Goal: Task Accomplishment & Management: Manage account settings

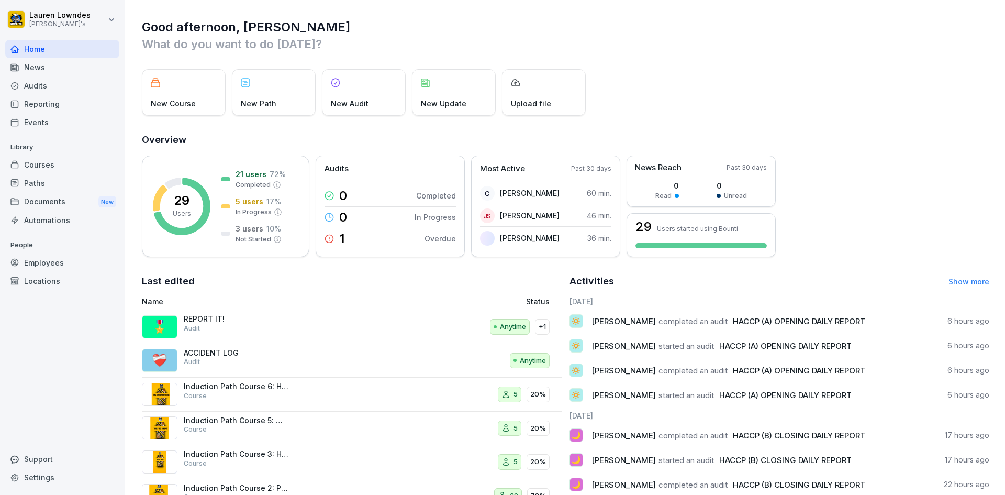
click at [62, 74] on div "News" at bounding box center [62, 67] width 114 height 18
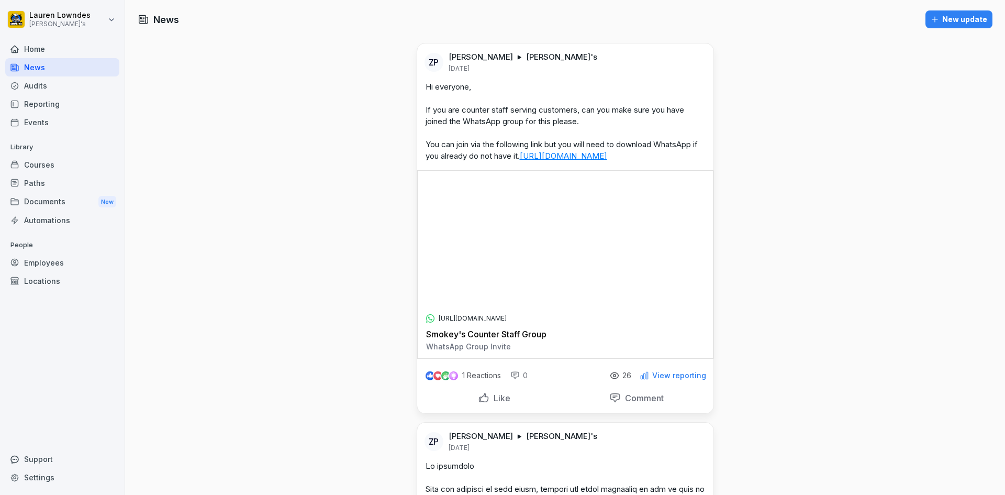
click at [60, 84] on div "Audits" at bounding box center [62, 85] width 114 height 18
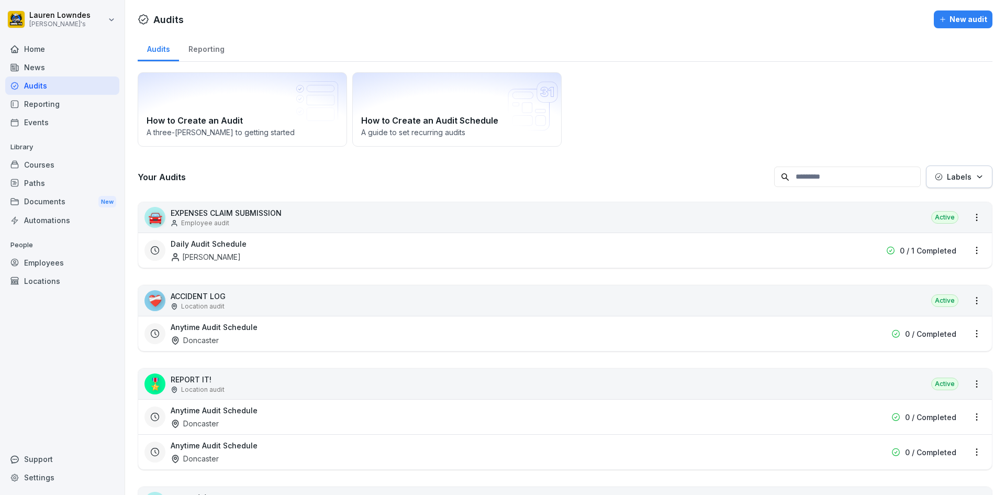
click at [60, 183] on div "Paths" at bounding box center [62, 183] width 114 height 18
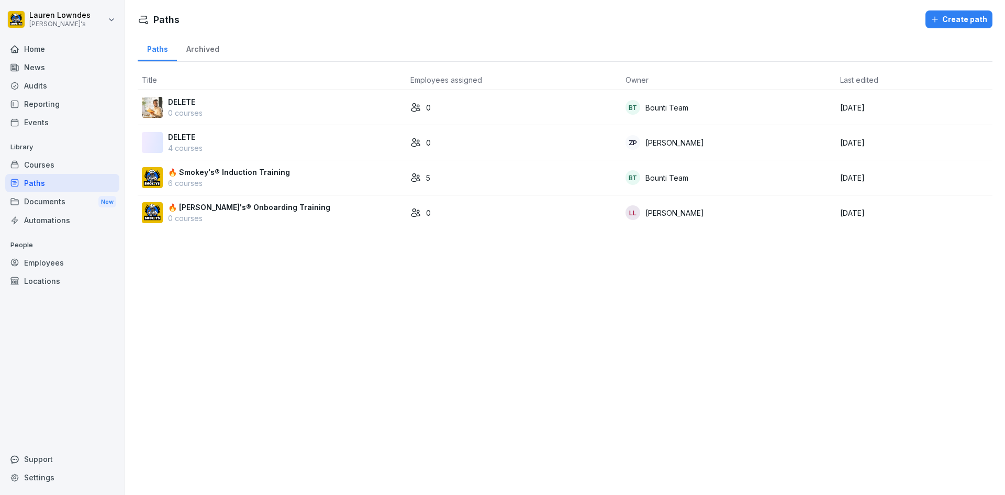
click at [325, 190] on td "🔥 Smokey's® Induction Training 6 courses" at bounding box center [272, 177] width 268 height 35
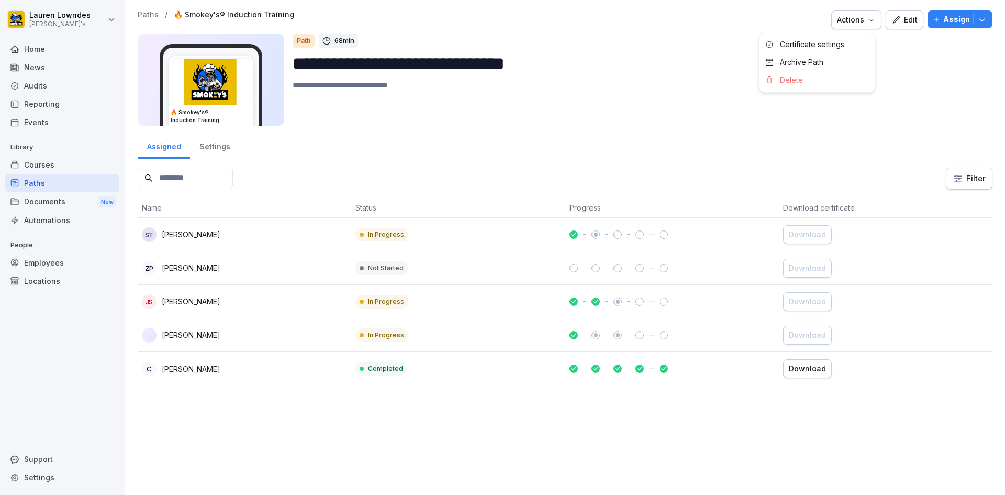
click at [855, 24] on div "Actions" at bounding box center [856, 20] width 39 height 12
click at [841, 47] on p "Certificate settings" at bounding box center [812, 44] width 64 height 9
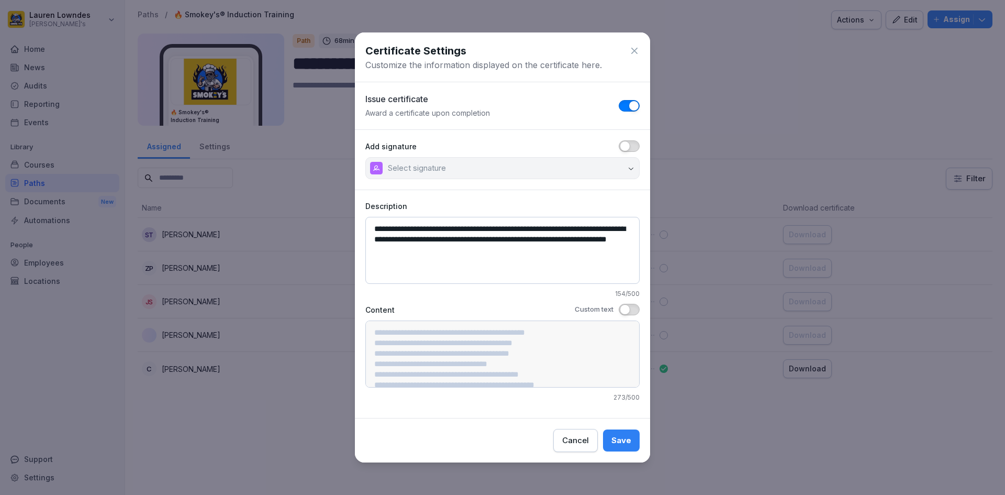
click at [628, 147] on span "button" at bounding box center [625, 146] width 10 height 10
click at [633, 165] on icon "button" at bounding box center [631, 168] width 8 height 8
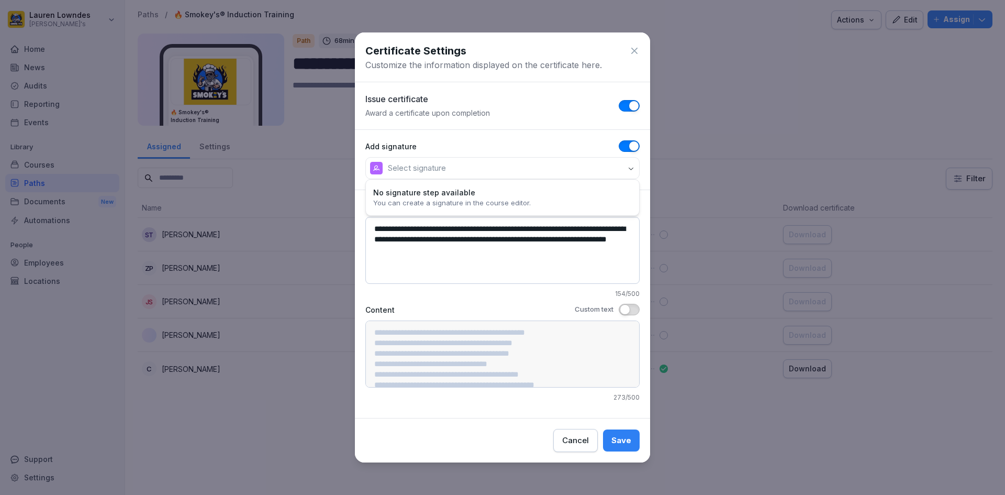
click at [411, 165] on p "Select signature" at bounding box center [417, 168] width 58 height 10
click at [633, 167] on icon "button" at bounding box center [630, 168] width 5 height 3
drag, startPoint x: 560, startPoint y: 261, endPoint x: 392, endPoint y: 227, distance: 170.8
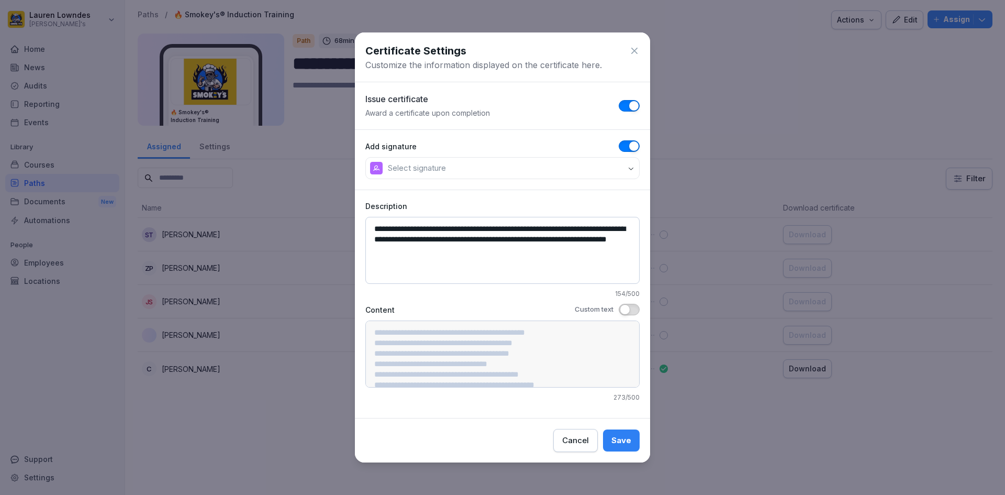
click at [371, 216] on div "**********" at bounding box center [502, 303] width 295 height 217
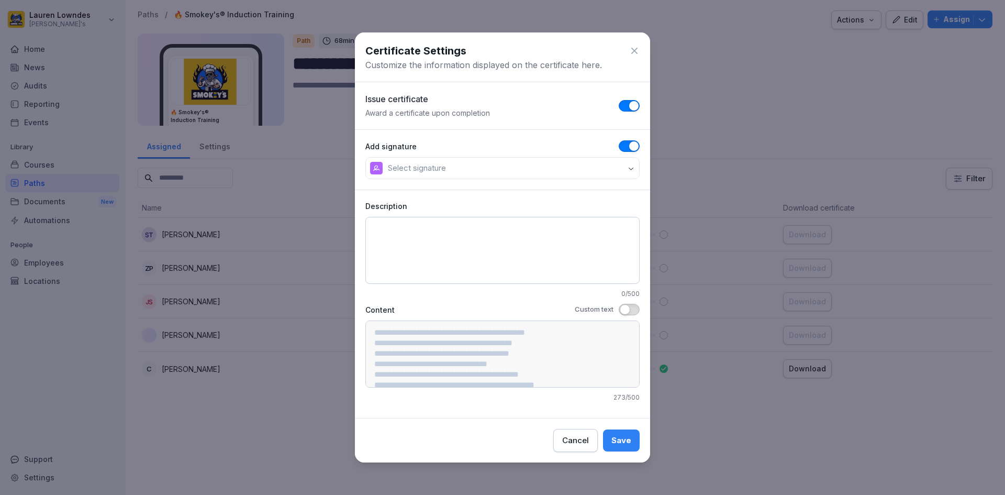
paste textarea "**********"
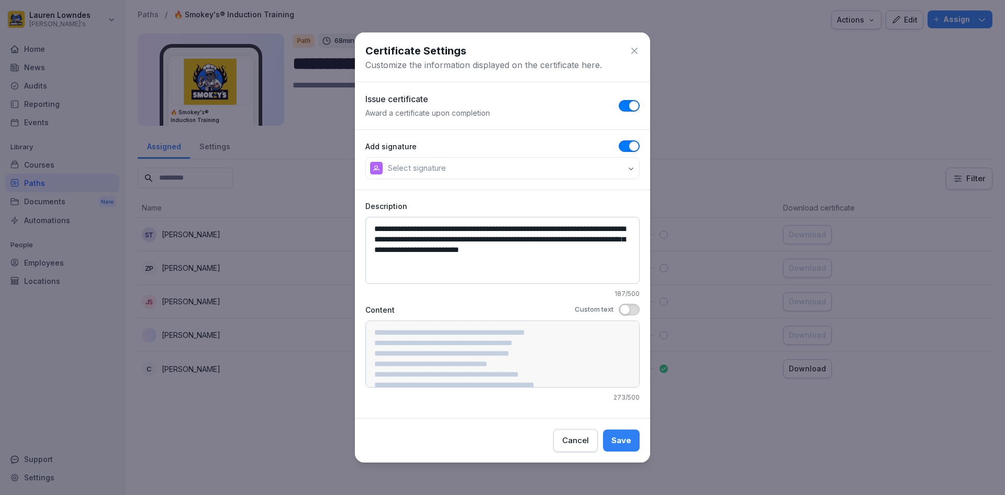
click at [467, 251] on textarea "**********" at bounding box center [502, 250] width 274 height 67
click at [445, 270] on textarea "**********" at bounding box center [502, 250] width 274 height 67
click at [603, 169] on button "Select signature" at bounding box center [502, 168] width 274 height 22
type textarea "**********"
click at [619, 447] on button "Save" at bounding box center [621, 440] width 37 height 22
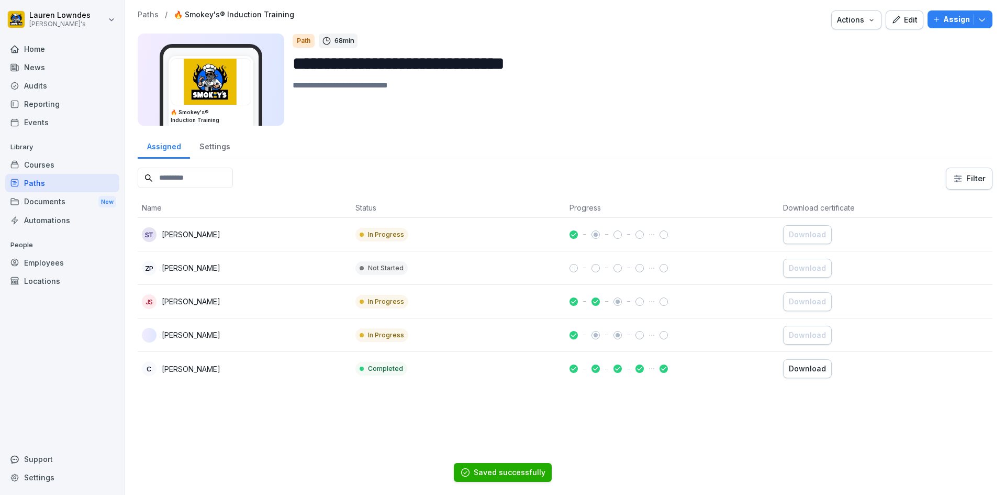
click at [65, 168] on div "Courses" at bounding box center [62, 164] width 114 height 18
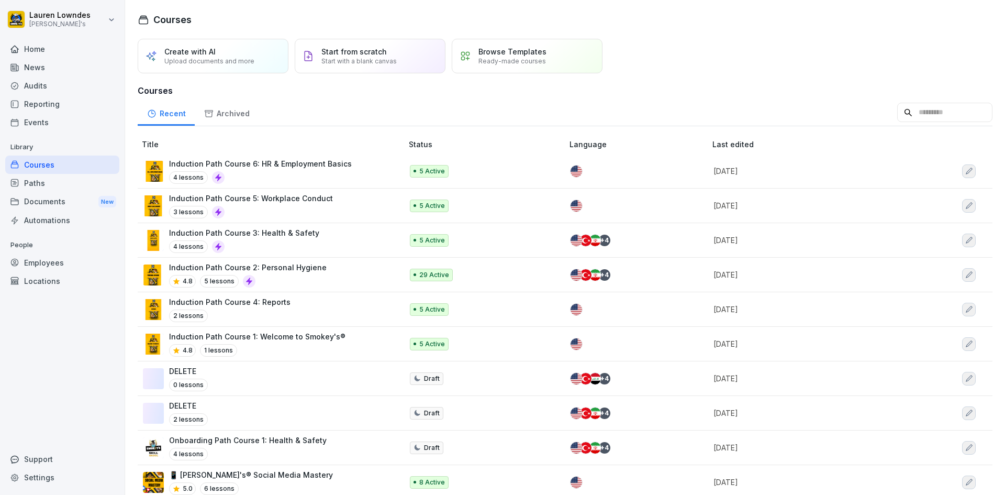
click at [964, 171] on icon "button" at bounding box center [968, 171] width 8 height 8
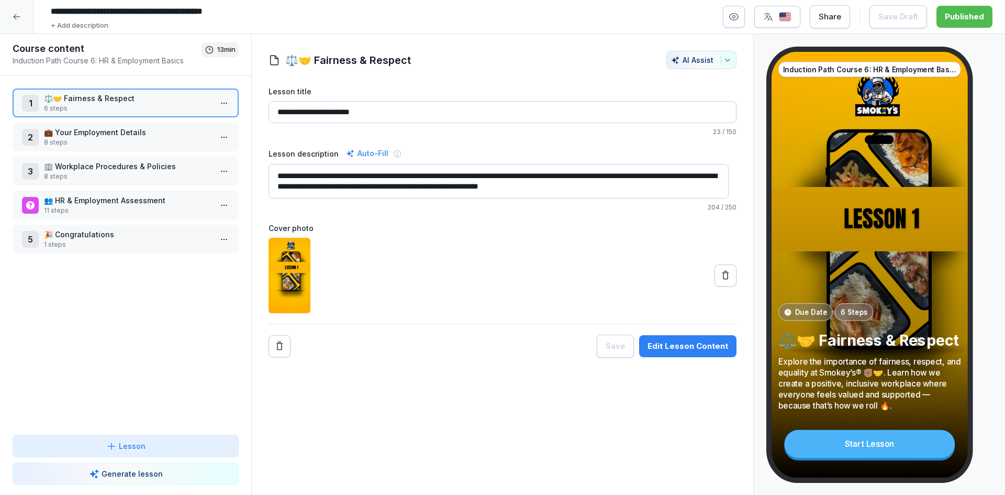
click at [21, 16] on div at bounding box center [16, 16] width 33 height 33
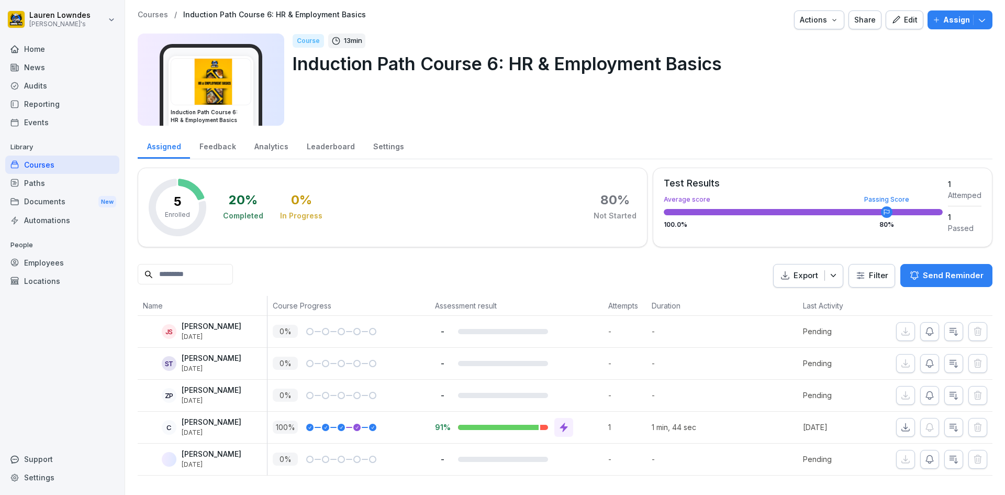
click at [86, 222] on div "Automations" at bounding box center [62, 220] width 114 height 18
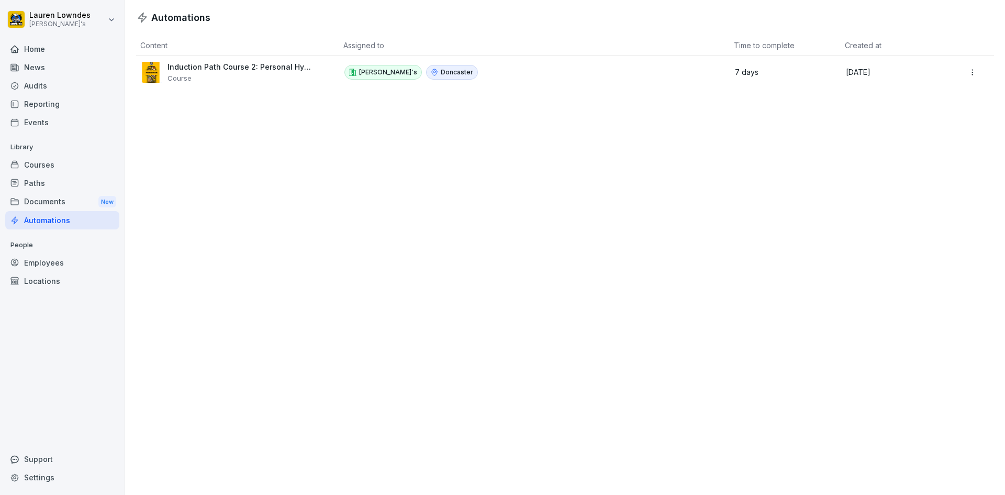
click at [64, 205] on div "Documents New" at bounding box center [62, 201] width 114 height 19
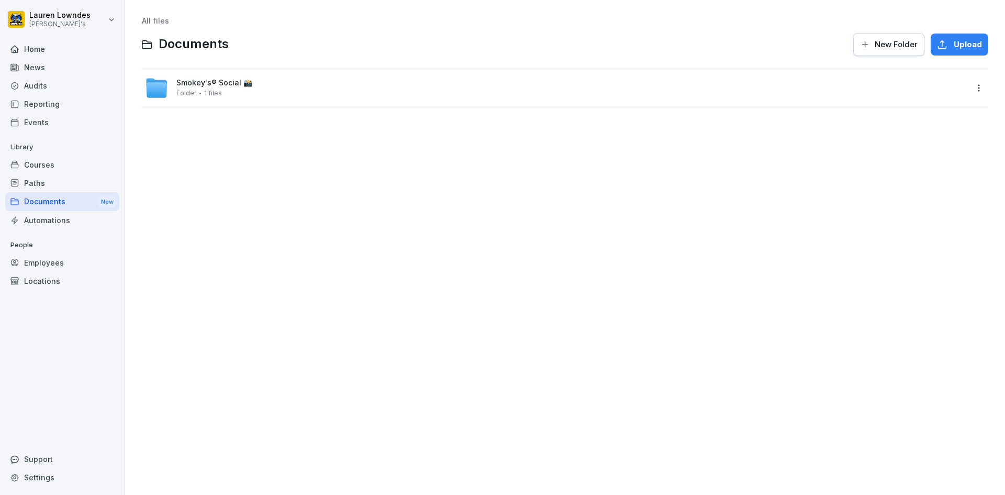
click at [175, 90] on div "Smokey's® Social 📸 Folder 1 files" at bounding box center [556, 87] width 823 height 23
click at [86, 204] on div "Documents New" at bounding box center [62, 201] width 114 height 19
click at [85, 185] on div "Paths" at bounding box center [62, 183] width 114 height 18
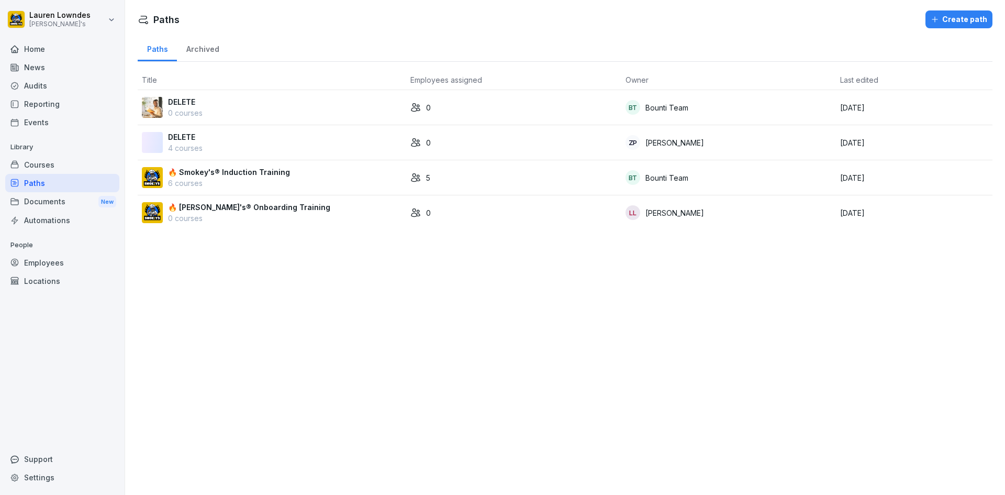
click at [83, 163] on div "Courses" at bounding box center [62, 164] width 114 height 18
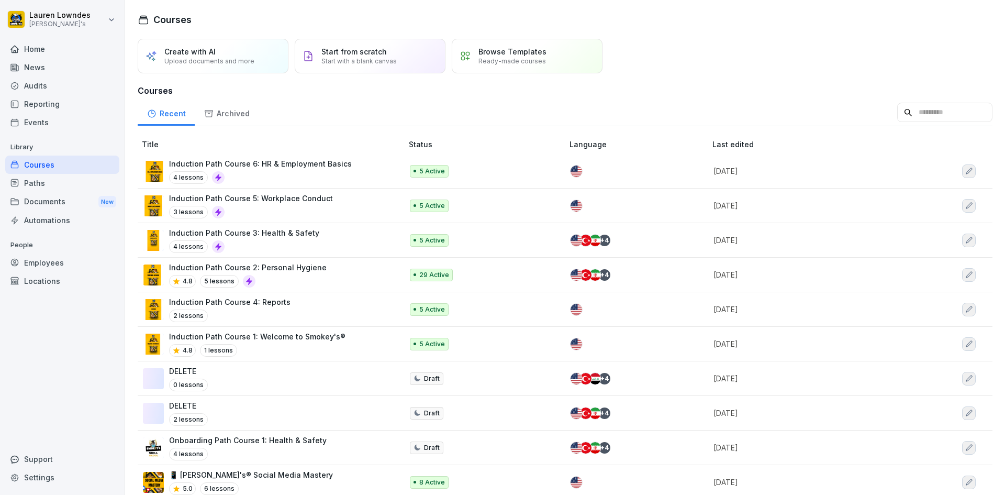
click at [80, 122] on div "Events" at bounding box center [62, 122] width 114 height 18
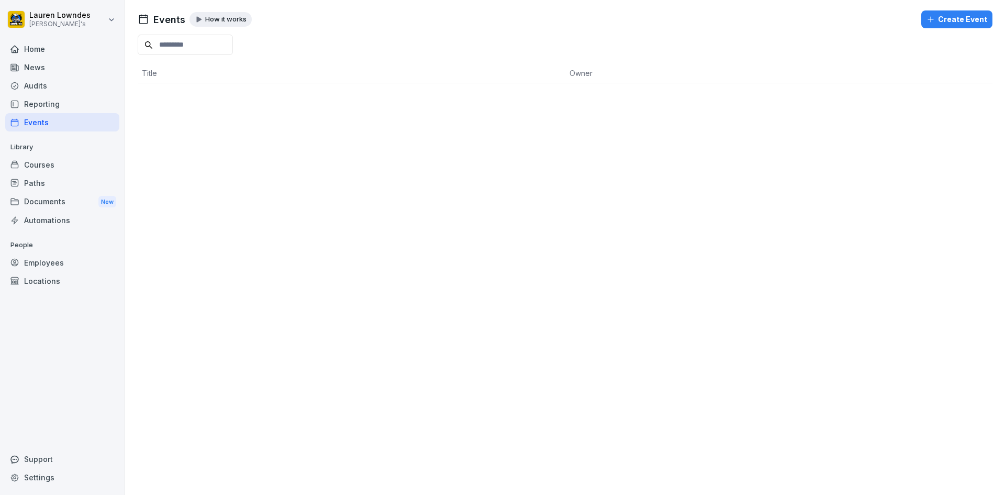
click at [70, 205] on div "Documents New" at bounding box center [62, 201] width 114 height 19
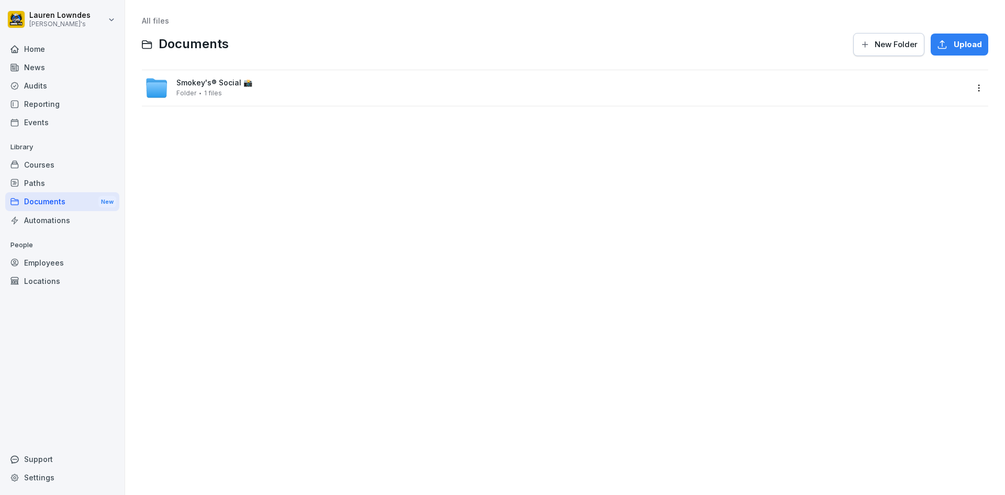
click at [58, 107] on div "Reporting" at bounding box center [62, 104] width 114 height 18
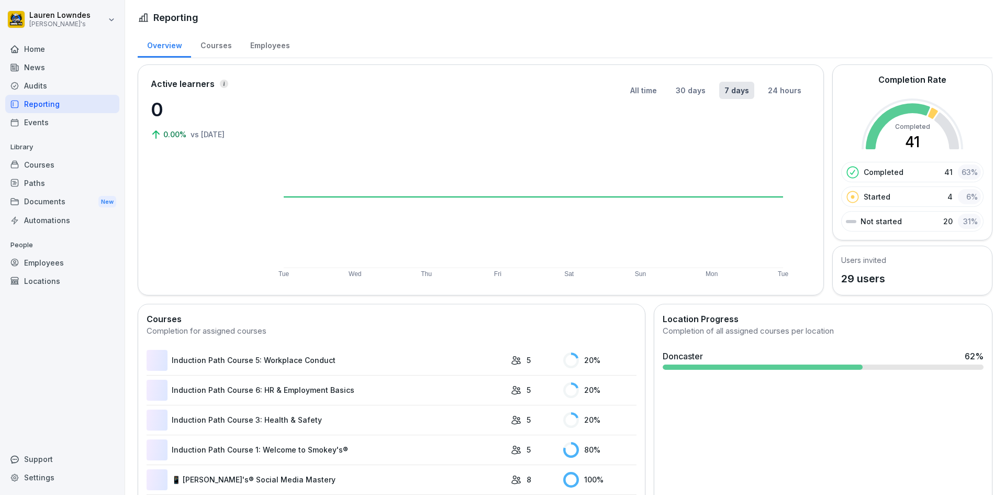
click at [57, 86] on div "Audits" at bounding box center [62, 85] width 114 height 18
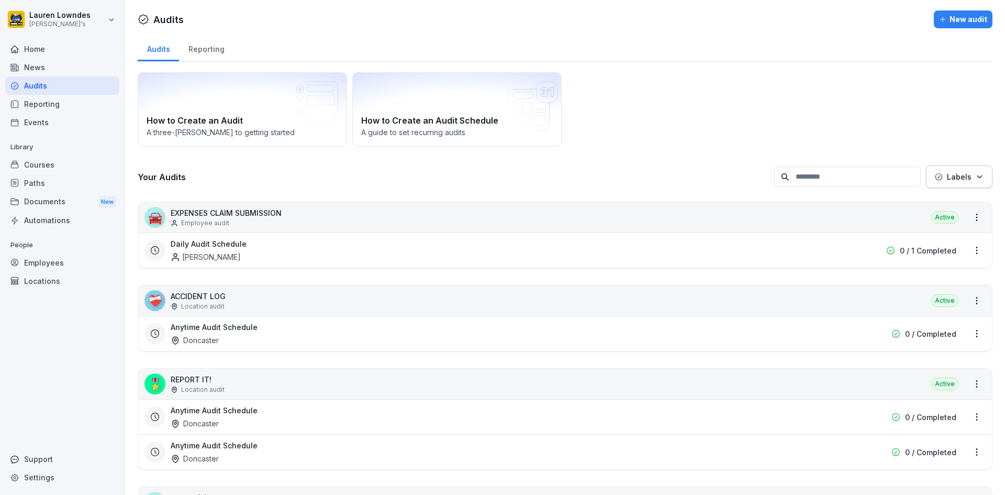
click at [57, 72] on div "News" at bounding box center [62, 67] width 114 height 18
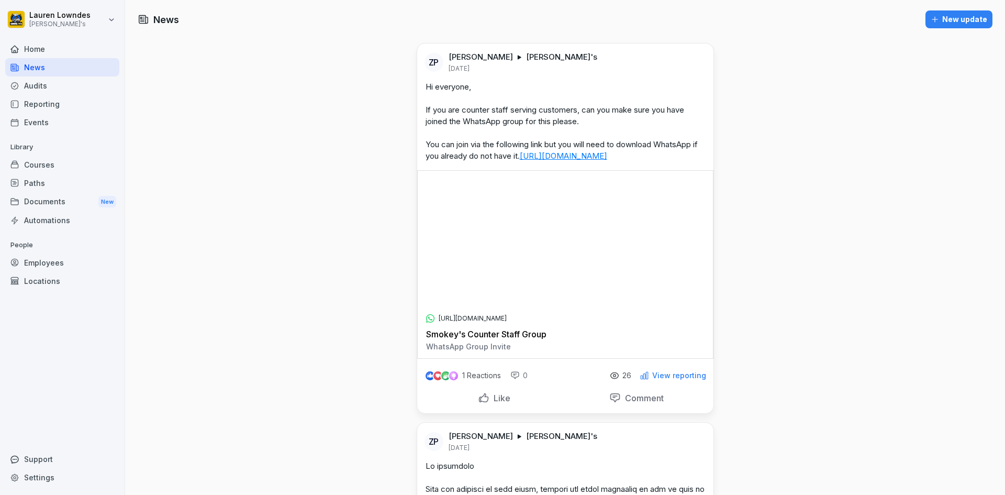
click at [55, 57] on div "Home" at bounding box center [62, 49] width 114 height 18
